Goal: Check status: Check status

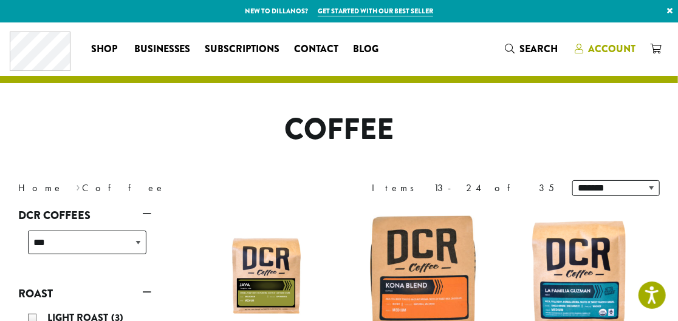
click at [602, 53] on span "Account" at bounding box center [611, 49] width 47 height 14
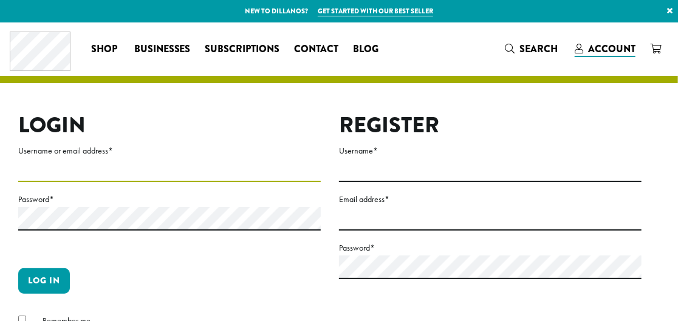
click at [170, 176] on input "Username or email address *" at bounding box center [169, 171] width 302 height 24
type input "**********"
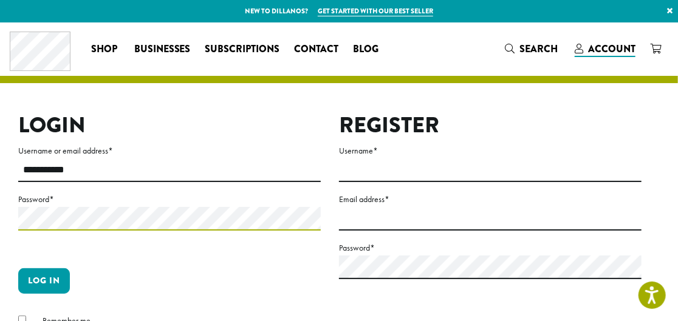
click at [18, 268] on button "Log in" at bounding box center [44, 281] width 52 height 26
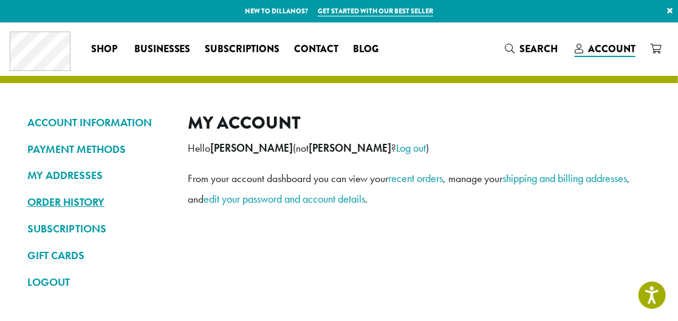
click at [47, 199] on link "ORDER HISTORY" at bounding box center [98, 202] width 142 height 21
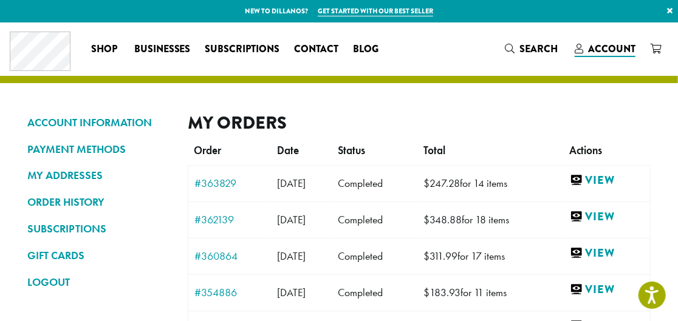
scroll to position [55, 0]
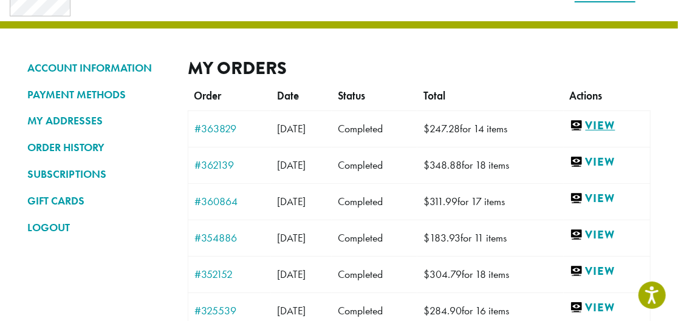
click at [616, 126] on link "View" at bounding box center [607, 125] width 74 height 15
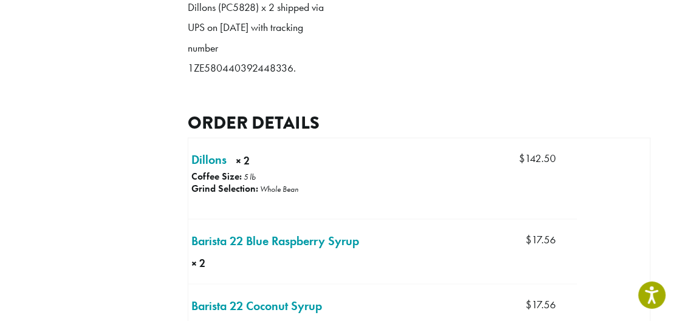
scroll to position [386, 0]
drag, startPoint x: 292, startPoint y: 87, endPoint x: 186, endPoint y: 84, distance: 105.1
copy p "1ZE580440392448336"
